Goal: Task Accomplishment & Management: Use online tool/utility

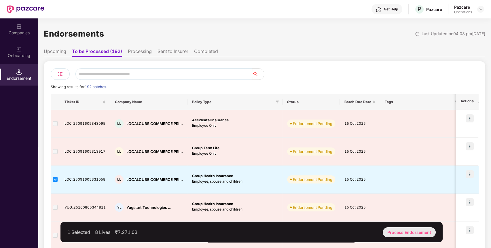
click at [411, 231] on div "Process Endorsement" at bounding box center [409, 232] width 53 height 10
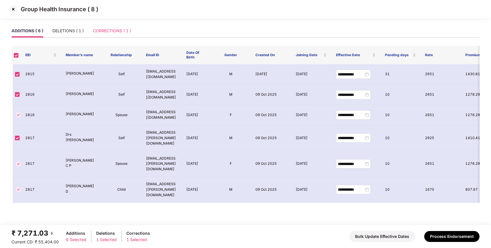
click at [114, 26] on div "CORRECTIONS ( 1 )" at bounding box center [112, 30] width 38 height 13
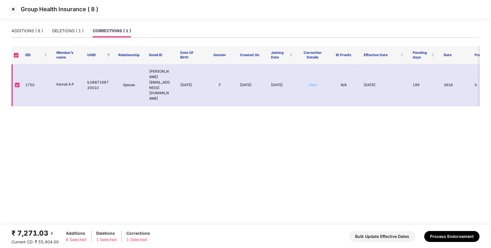
click at [313, 83] on link "View" at bounding box center [313, 85] width 8 height 4
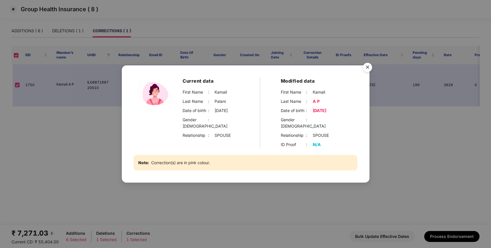
click at [369, 69] on img "Close" at bounding box center [367, 68] width 16 height 16
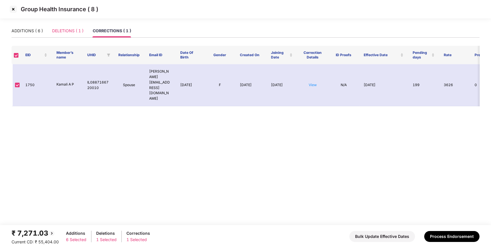
click at [67, 24] on div "DELETIONS ( 1 )" at bounding box center [67, 30] width 31 height 13
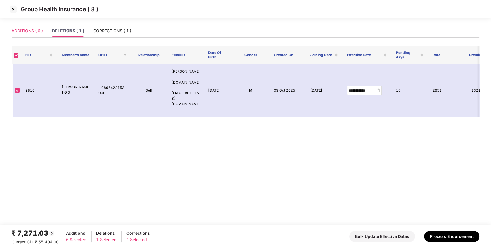
click at [23, 35] on div "ADDITIONS ( 6 )" at bounding box center [27, 30] width 31 height 13
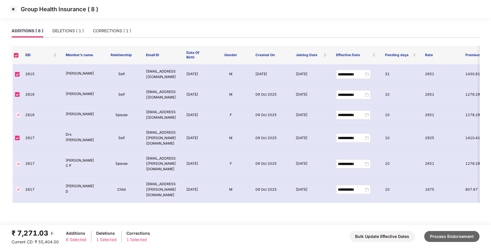
click at [454, 235] on button "Process Endorsement" at bounding box center [451, 236] width 55 height 11
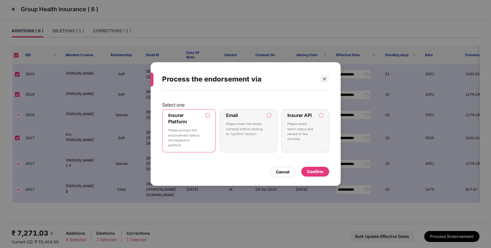
click at [320, 170] on div "Confirm" at bounding box center [315, 171] width 16 height 6
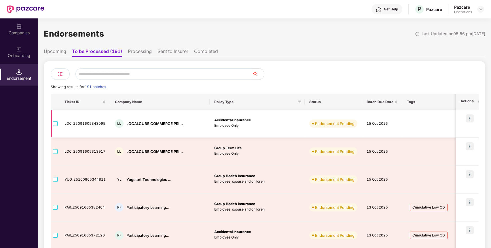
click at [53, 122] on td at bounding box center [55, 124] width 9 height 28
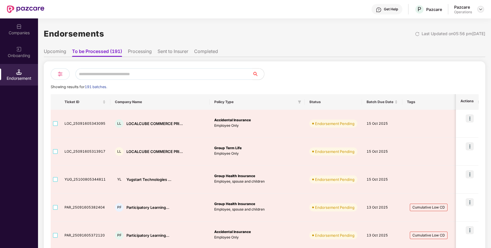
click at [479, 12] on div at bounding box center [480, 9] width 7 height 7
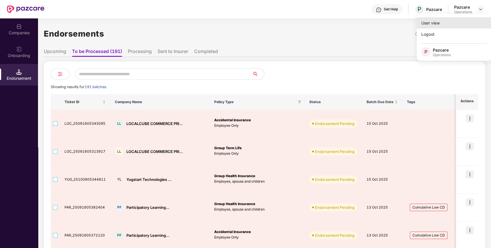
click at [446, 23] on div "User view" at bounding box center [454, 22] width 75 height 11
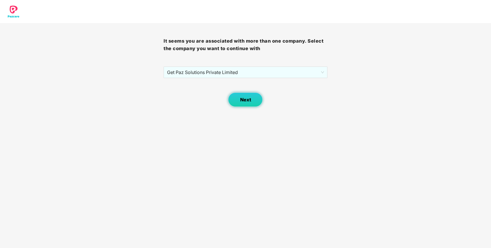
click at [247, 97] on span "Next" at bounding box center [245, 99] width 11 height 5
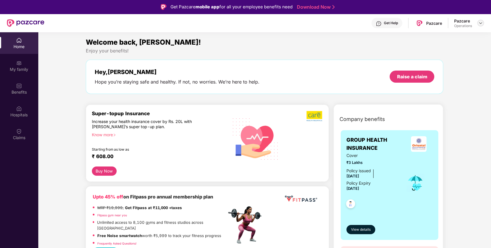
click at [479, 22] on img at bounding box center [480, 23] width 5 height 5
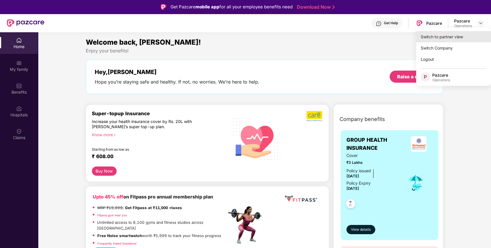
click at [427, 37] on div "Switch to partner view" at bounding box center [453, 36] width 75 height 11
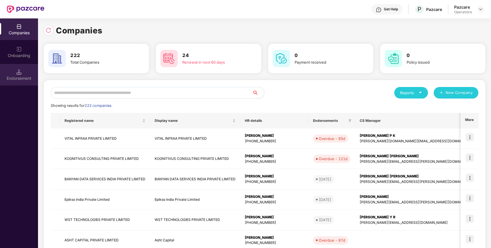
click at [14, 82] on div "Endorsement" at bounding box center [19, 75] width 38 height 22
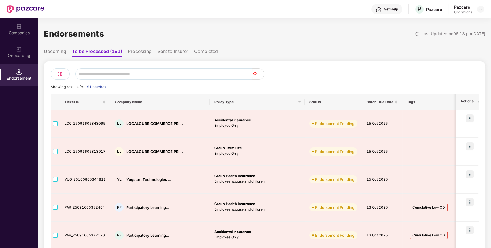
click at [134, 55] on li "Processing" at bounding box center [140, 52] width 24 height 8
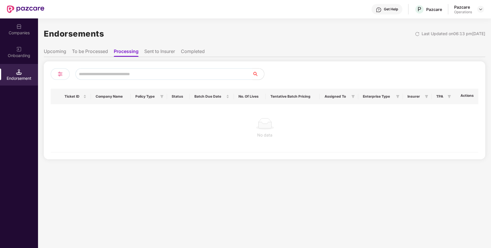
click at [158, 50] on li "Sent to Insurer" at bounding box center [159, 52] width 31 height 8
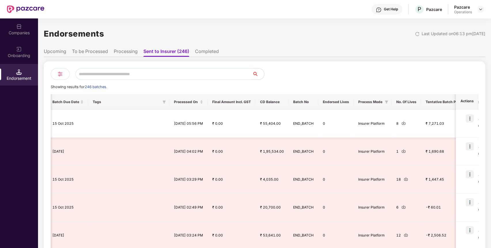
scroll to position [0, 232]
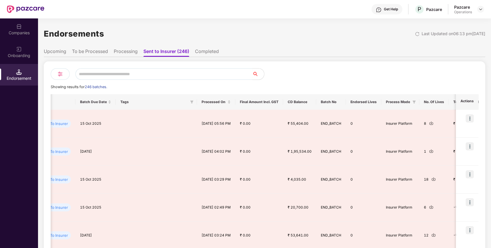
click at [25, 28] on div "Companies" at bounding box center [19, 29] width 38 height 22
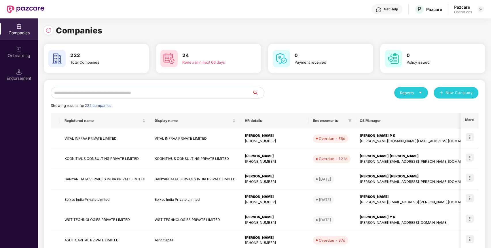
click at [98, 92] on input "text" at bounding box center [152, 93] width 202 height 12
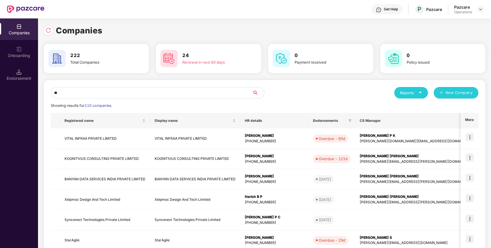
type input "*"
